Goal: Communication & Community: Connect with others

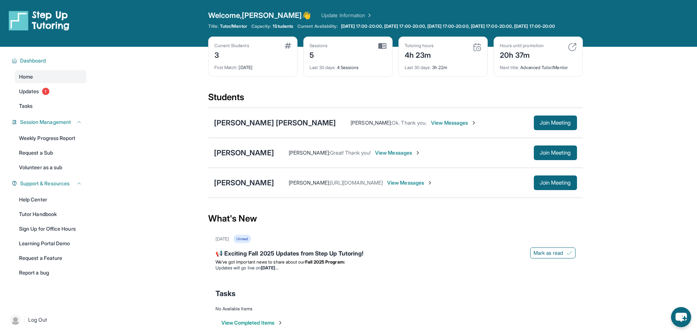
click at [60, 104] on div "Home Updates 1 Tasks" at bounding box center [51, 91] width 72 height 42
click at [61, 98] on link "Updates 1" at bounding box center [51, 91] width 72 height 13
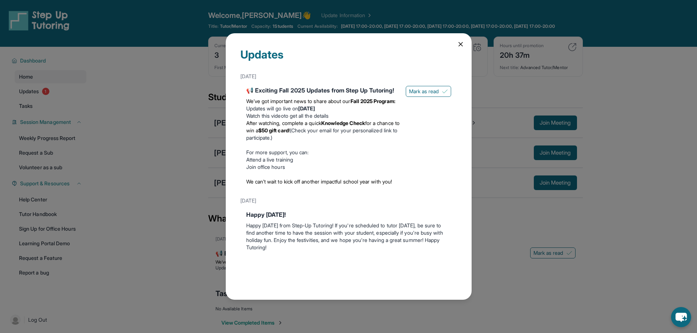
click at [457, 41] on icon at bounding box center [460, 44] width 7 height 7
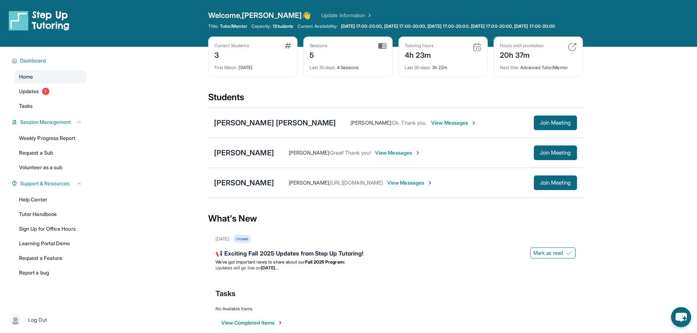
click at [431, 127] on span "View Messages" at bounding box center [454, 122] width 46 height 7
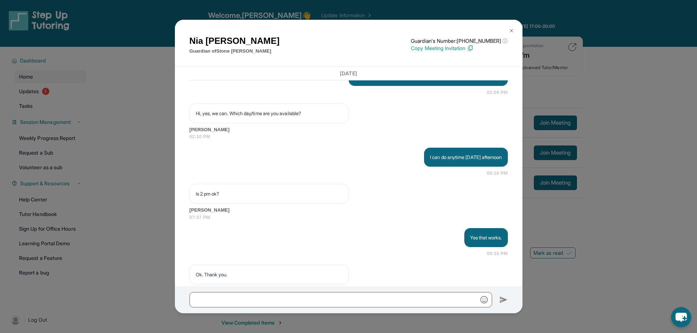
scroll to position [1006, 0]
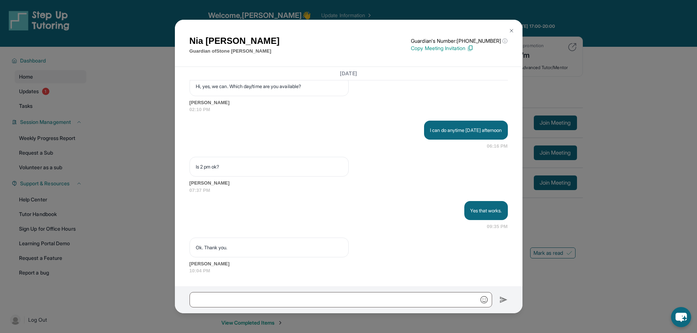
click at [116, 34] on div "[PERSON_NAME] Guardian of [PERSON_NAME] [PERSON_NAME] Guardian's Number: [PHONE…" at bounding box center [348, 166] width 697 height 333
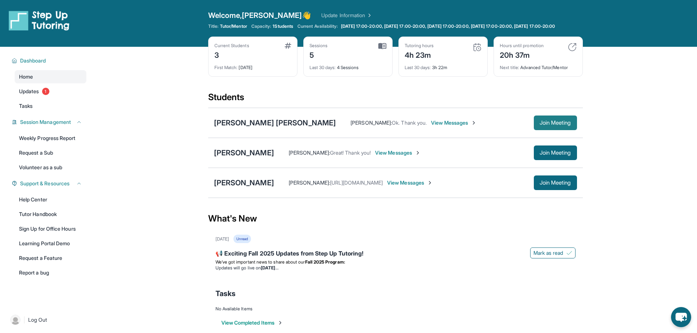
click at [551, 125] on span "Join Meeting" at bounding box center [555, 123] width 31 height 4
click at [540, 125] on span "Join Meeting" at bounding box center [555, 123] width 31 height 4
